Goal: Complete application form

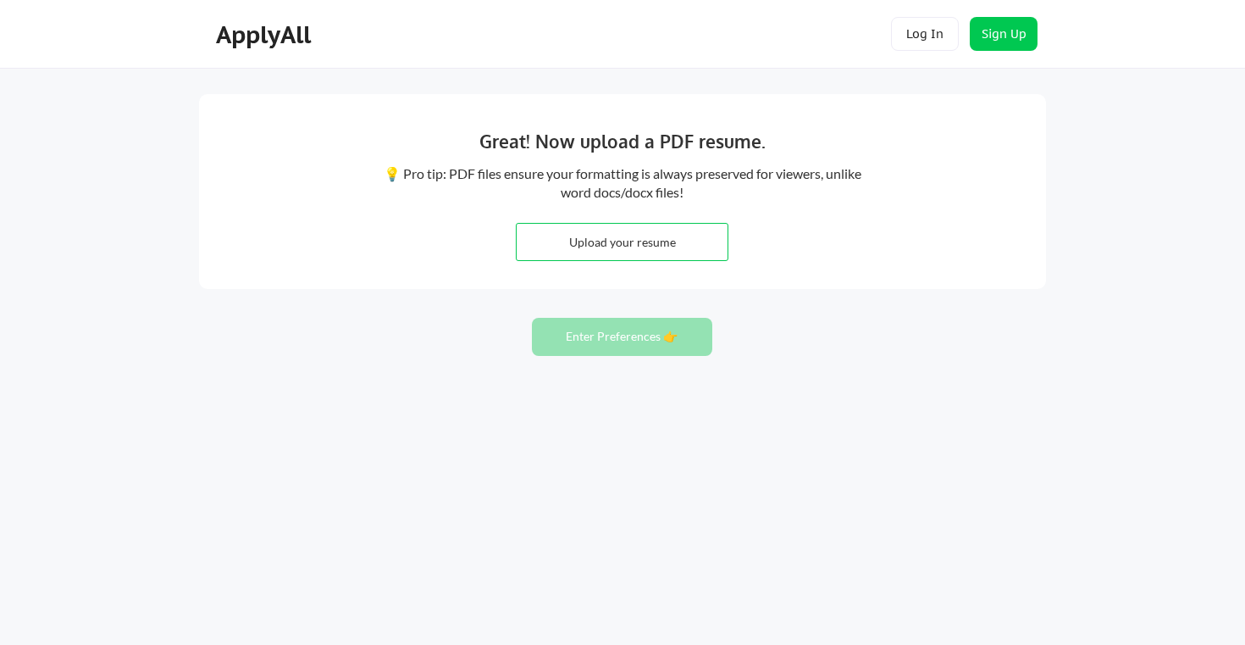
click at [697, 247] on input "file" at bounding box center [622, 242] width 211 height 36
type input "C:\fakepath\Resume_Aishwarya-AS.pdf"
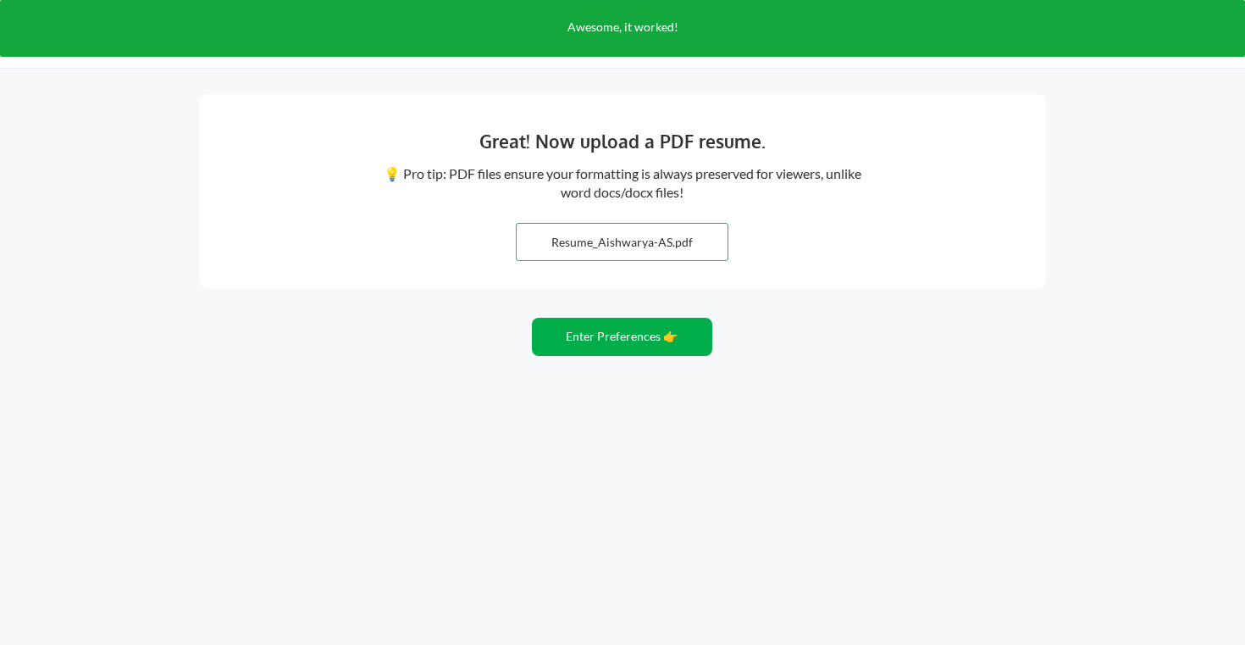
click at [674, 335] on button "Enter Preferences 👉" at bounding box center [622, 337] width 180 height 38
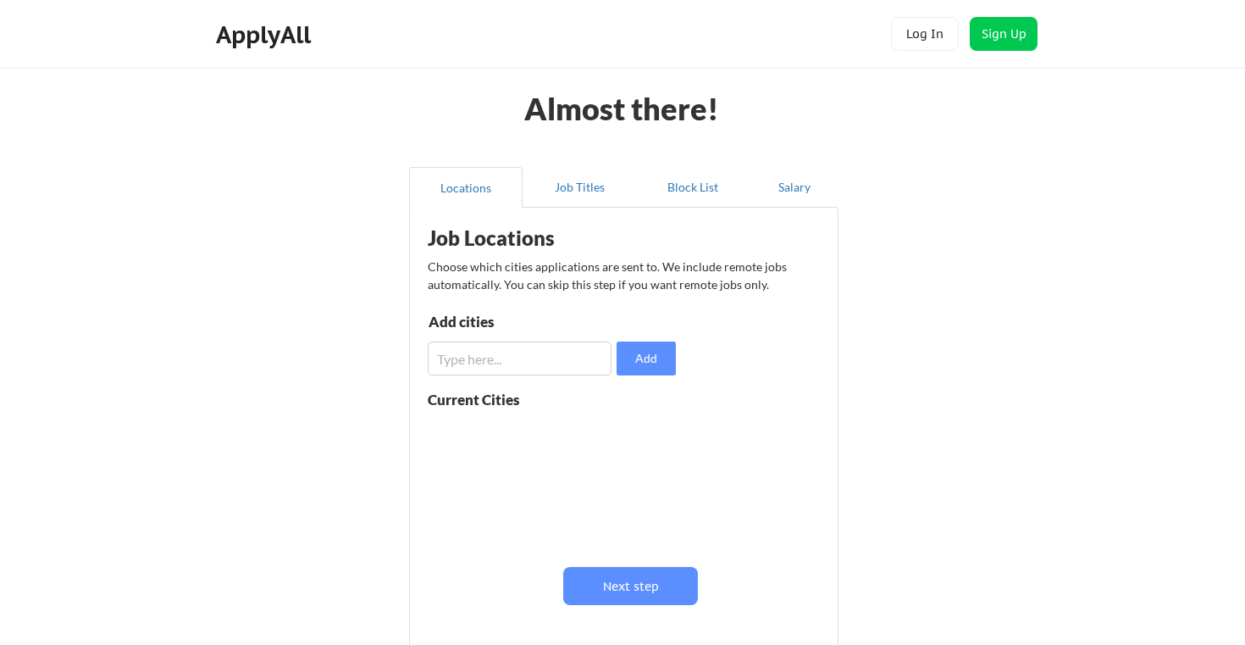
click at [541, 364] on input "input" at bounding box center [520, 358] width 184 height 34
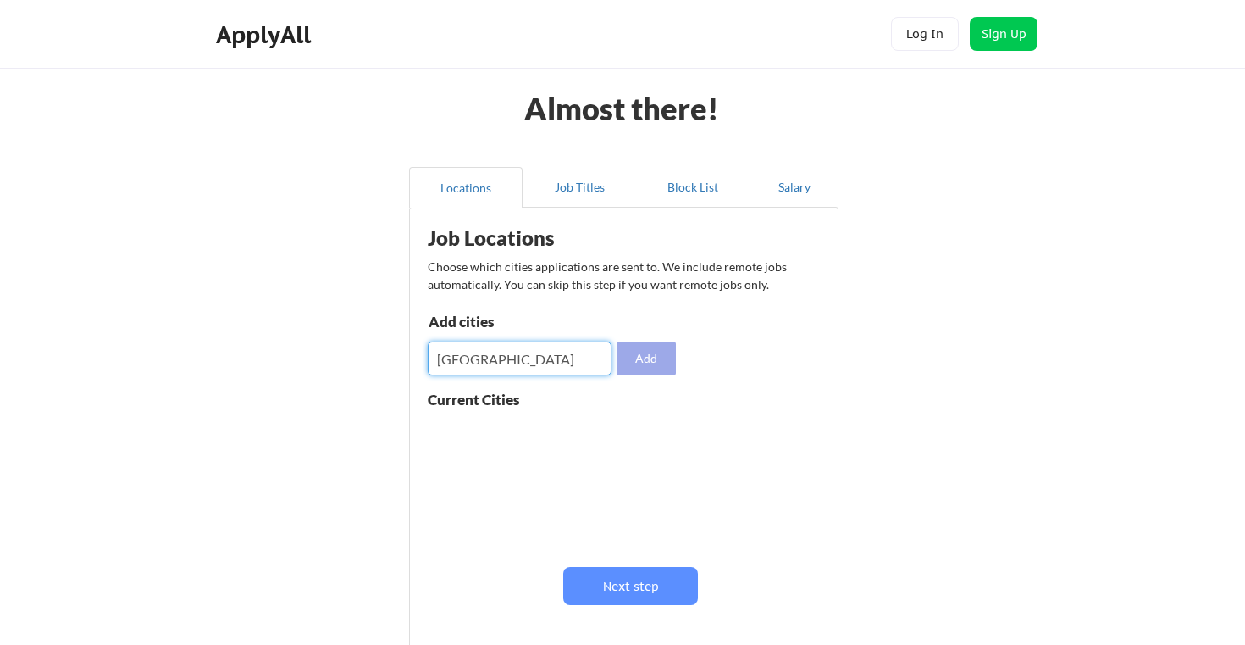
type input "dublin"
click at [655, 352] on button "Add" at bounding box center [646, 358] width 59 height 34
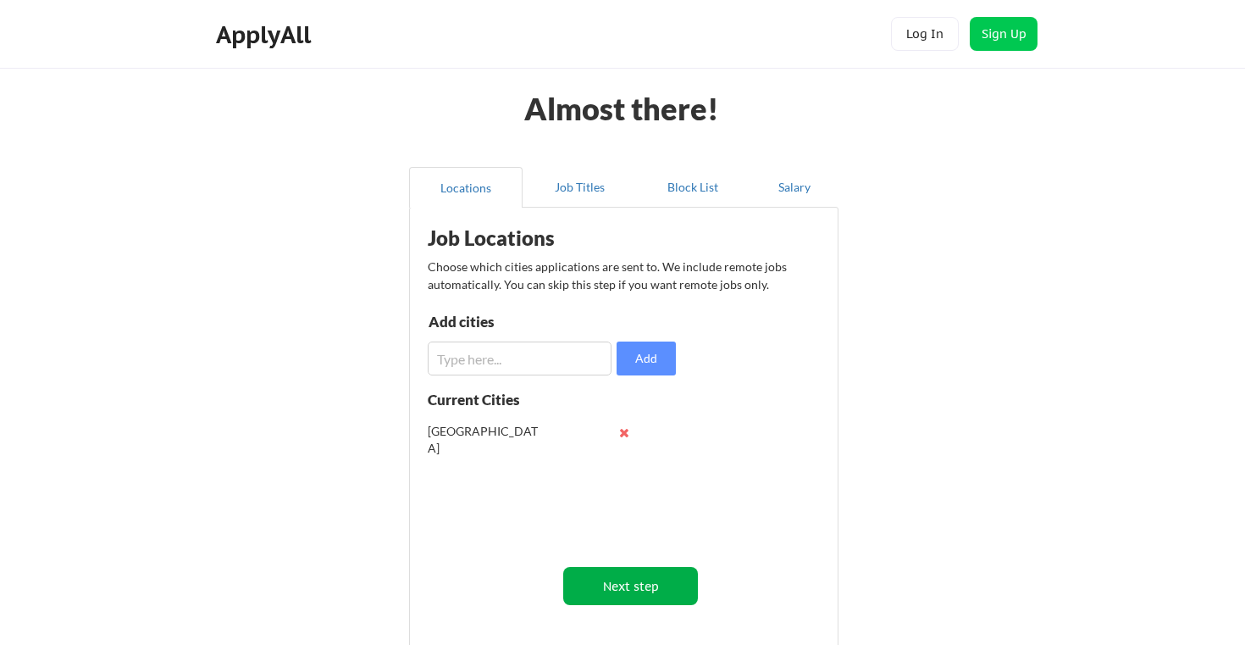
click at [629, 587] on button "Next step" at bounding box center [630, 586] width 135 height 38
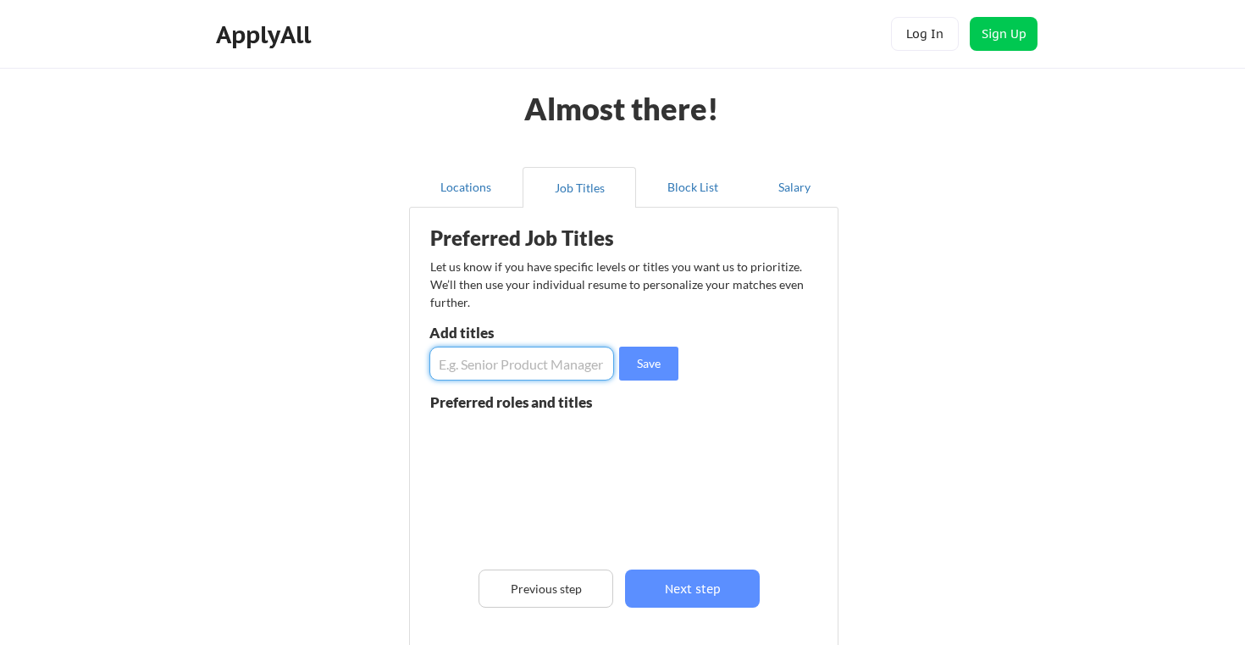
click at [537, 360] on input "input" at bounding box center [521, 363] width 185 height 34
type input "f"
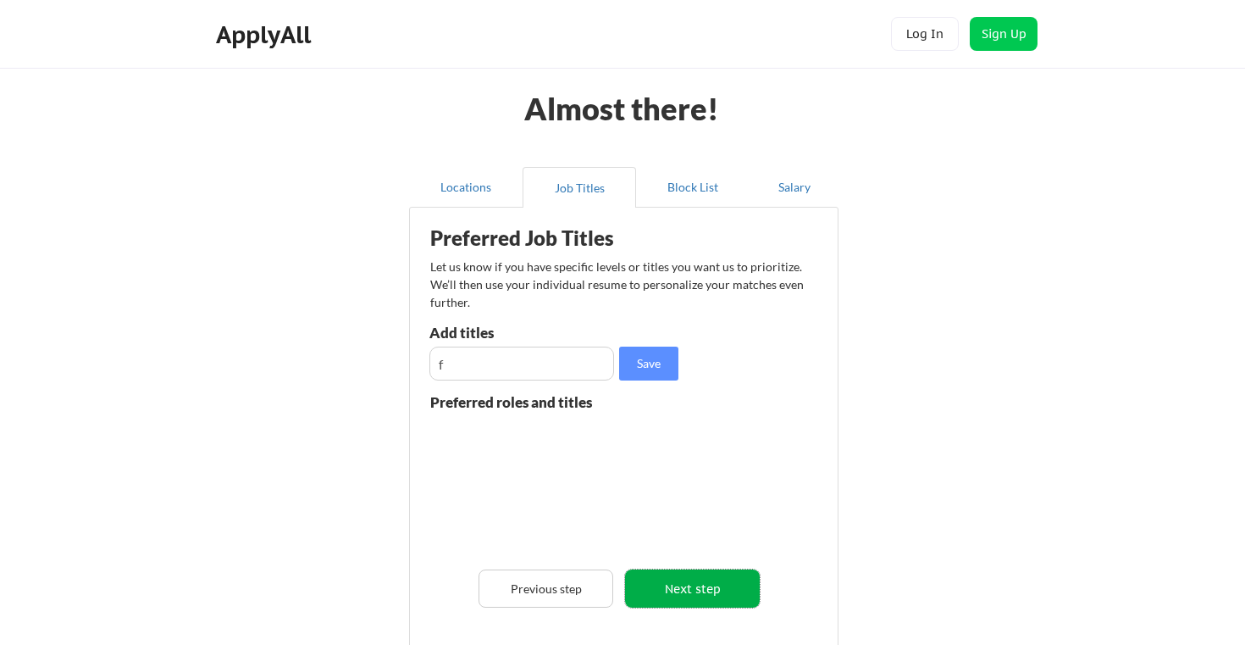
click at [710, 578] on button "Next step" at bounding box center [692, 588] width 135 height 38
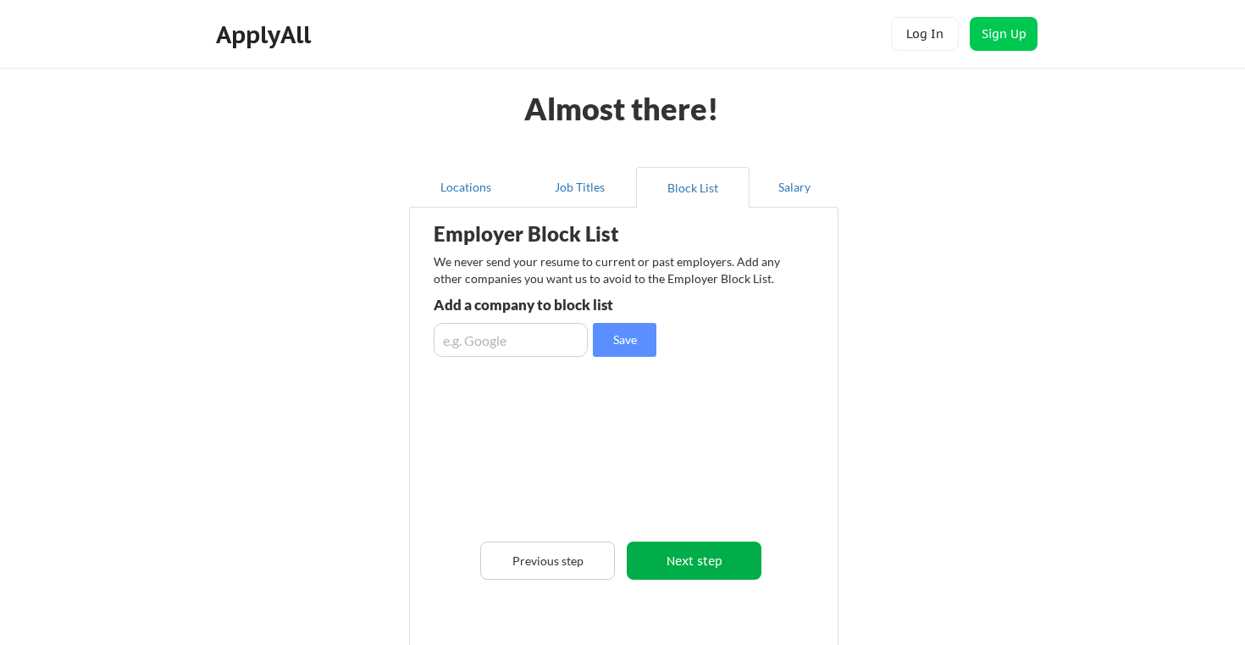
click at [696, 557] on button "Next step" at bounding box center [694, 560] width 135 height 38
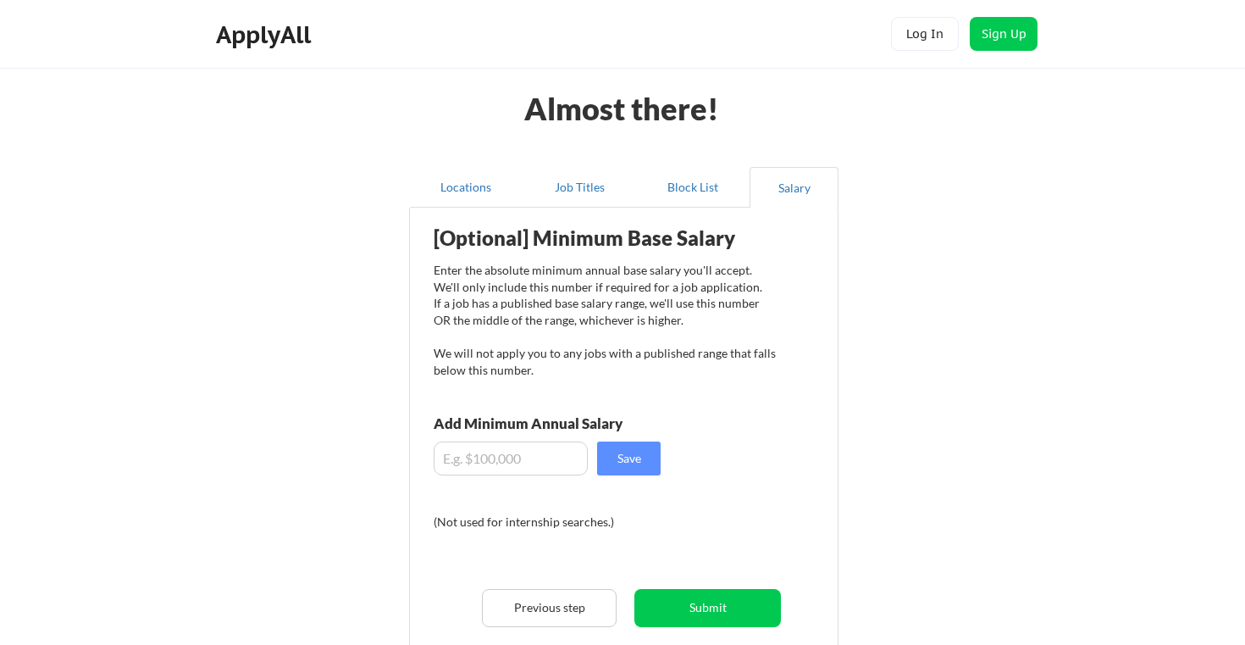
click at [509, 457] on input "input" at bounding box center [511, 458] width 154 height 34
type input "$60,000"
click at [643, 455] on button "Save" at bounding box center [629, 458] width 64 height 34
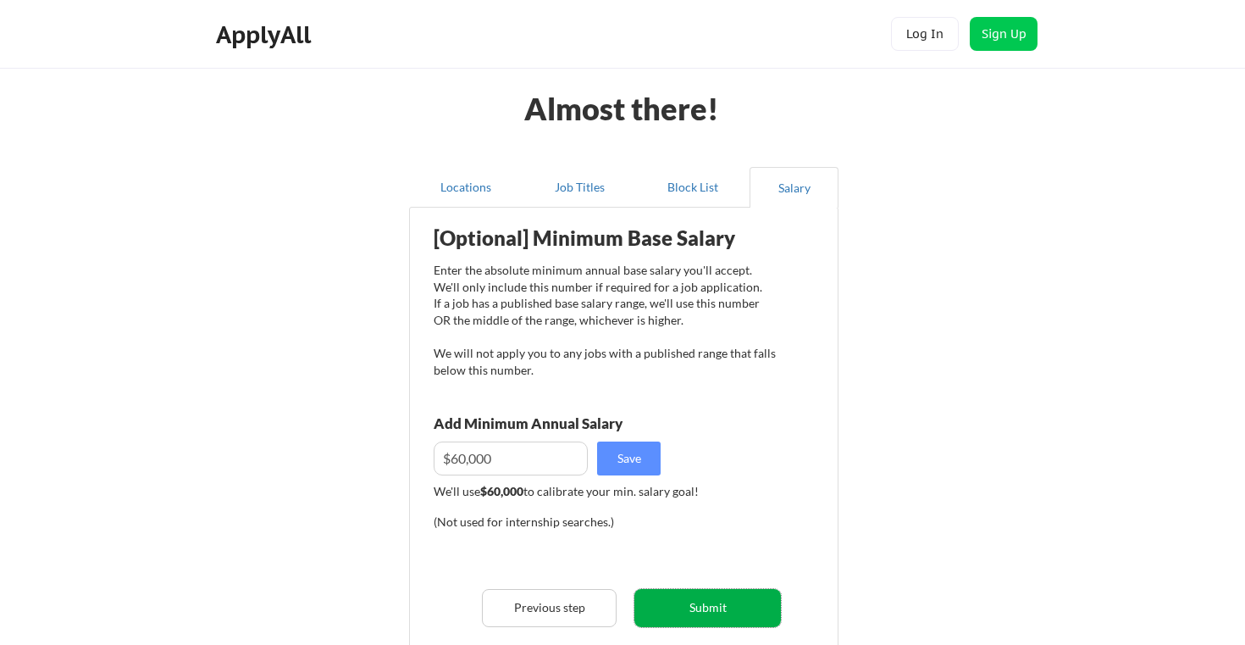
click at [719, 604] on button "Submit" at bounding box center [707, 608] width 147 height 38
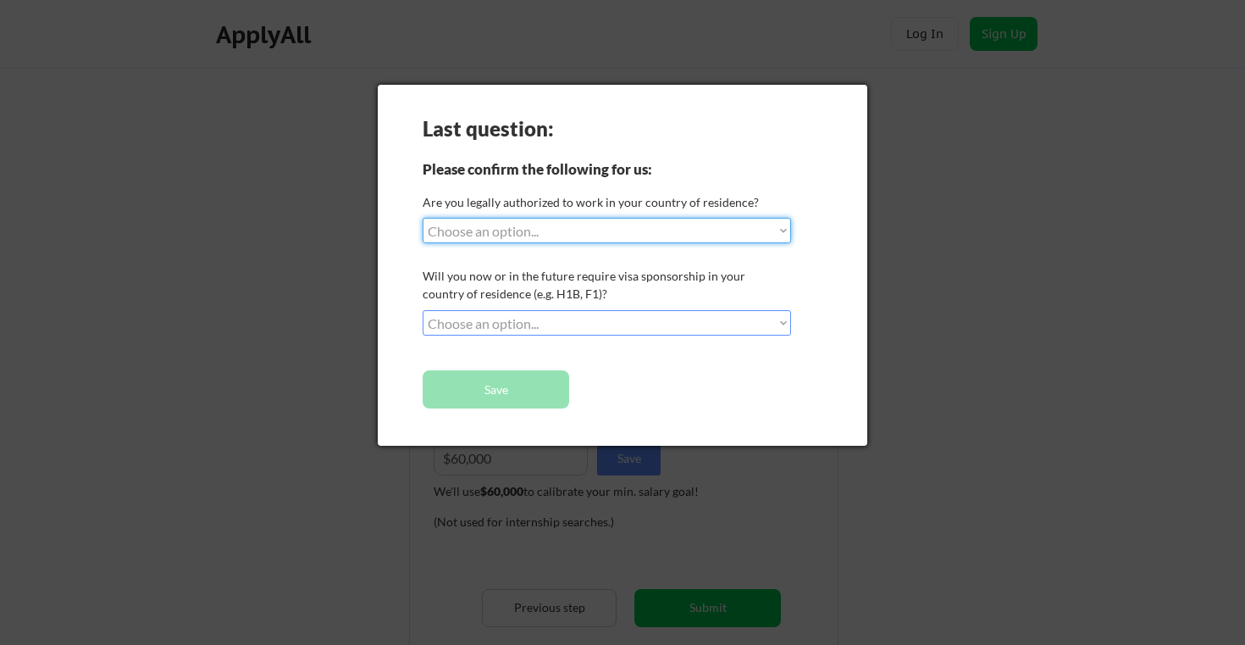
click at [757, 231] on select "Choose an option... Yes, I am a US Citizen Yes, I am a Canadian Citizen Yes, I …" at bounding box center [607, 230] width 368 height 25
select select ""yes__i_am_here_on_a_visa__h1b__opt__etc__""
click at [423, 218] on select "Choose an option... Yes, I am a US Citizen Yes, I am a Canadian Citizen Yes, I …" at bounding box center [607, 230] width 368 height 25
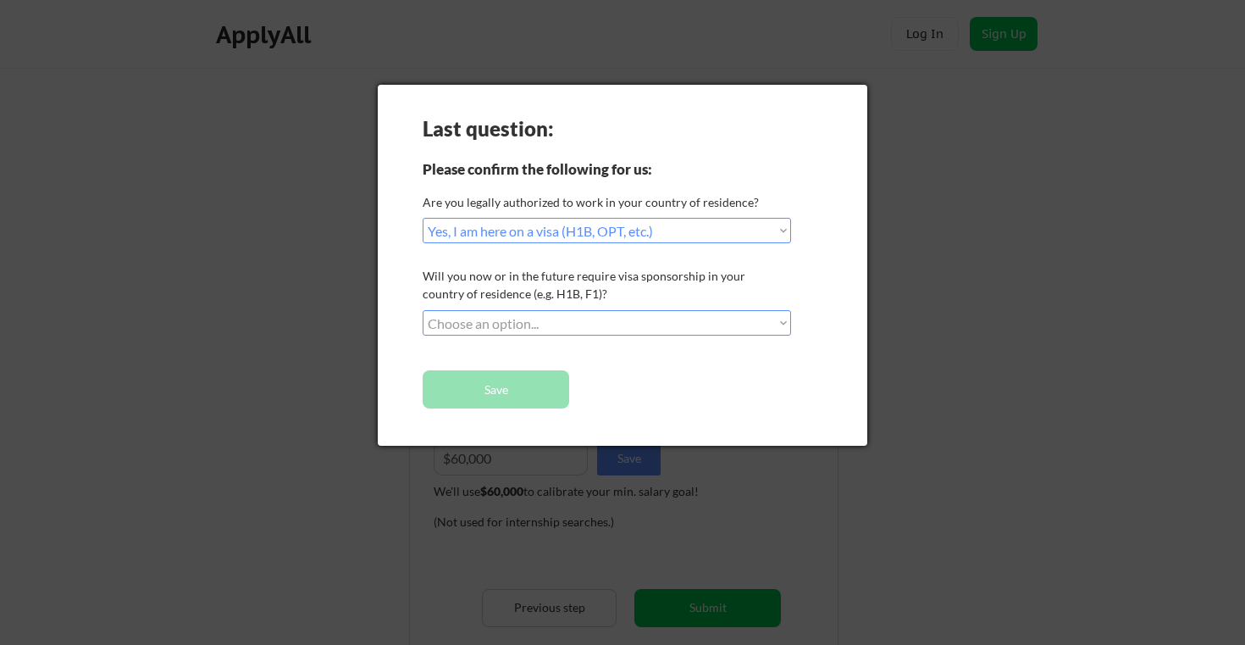
click at [726, 317] on select "Choose an option... No, I will not need sponsorship Yes, I will need sponsorship" at bounding box center [607, 322] width 368 height 25
select select ""no__i_will_not_need_sponsorship""
click at [423, 310] on select "Choose an option... No, I will not need sponsorship Yes, I will need sponsorship" at bounding box center [607, 322] width 368 height 25
click at [543, 391] on button "Save" at bounding box center [496, 389] width 147 height 38
